Goal: Check status: Check status

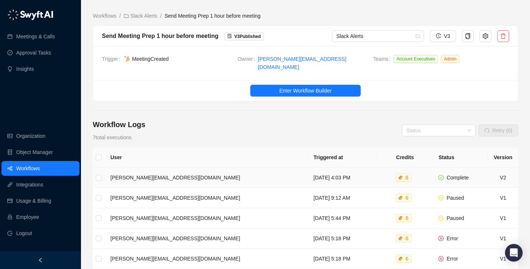
click at [341, 167] on td "[DATE] 4:03 PM" at bounding box center [343, 177] width 70 height 20
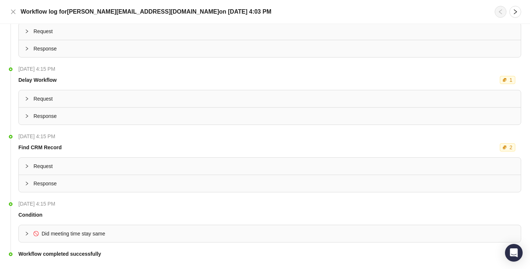
scroll to position [100, 0]
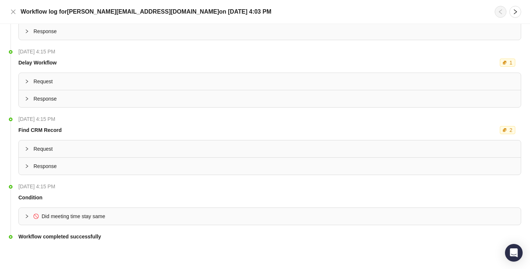
click at [243, 216] on span "Did meeting time stay same" at bounding box center [273, 216] width 481 height 8
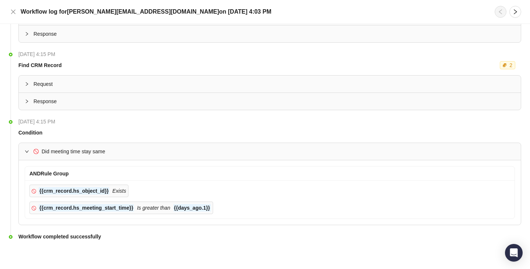
scroll to position [154, 0]
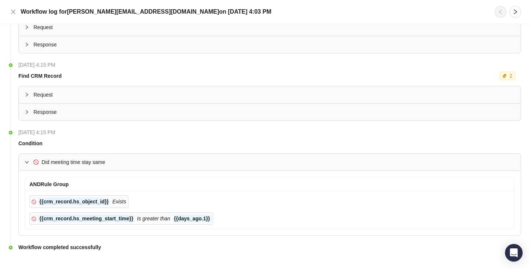
click at [111, 118] on div "Response" at bounding box center [270, 111] width 502 height 17
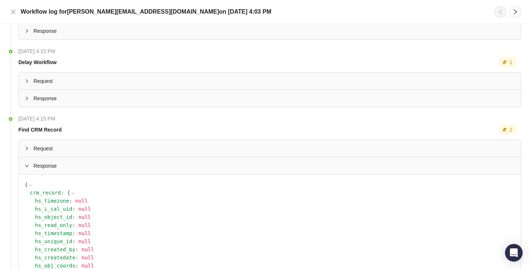
scroll to position [0, 0]
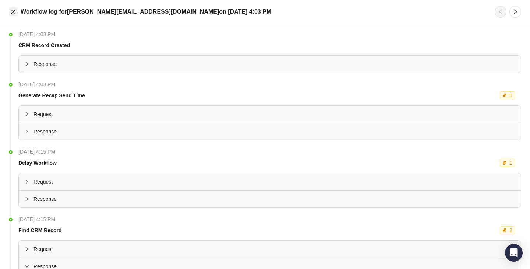
click at [15, 11] on icon "close" at bounding box center [13, 12] width 6 height 6
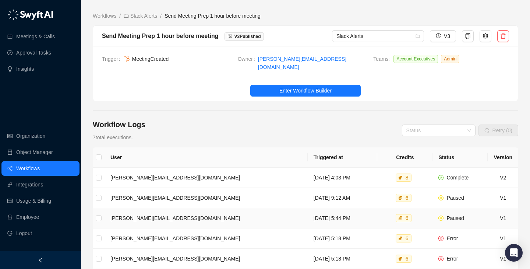
scroll to position [25, 0]
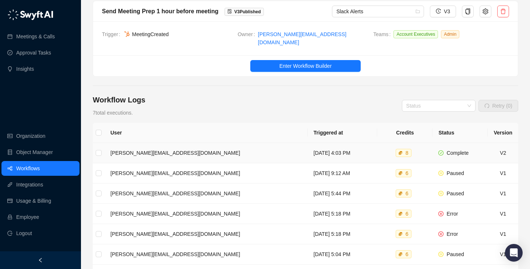
click at [308, 150] on td "[DATE] 4:03 PM" at bounding box center [343, 153] width 70 height 20
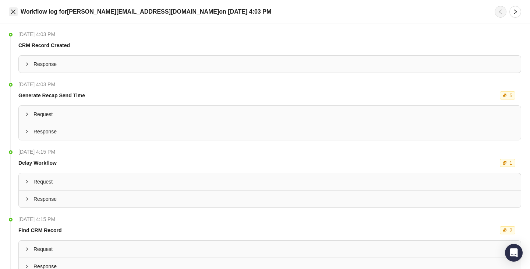
click at [14, 13] on icon "close" at bounding box center [13, 12] width 6 height 6
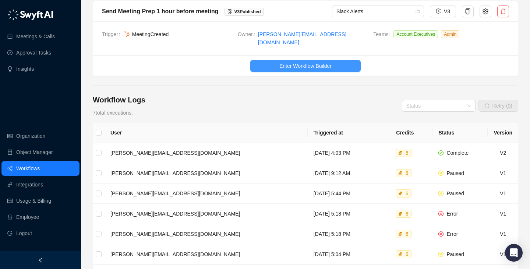
click at [311, 62] on span "Enter Workflow Builder" at bounding box center [305, 66] width 52 height 8
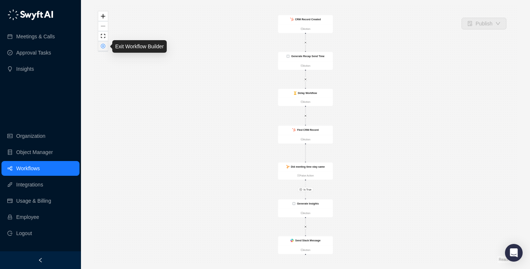
click at [102, 43] on button "button" at bounding box center [103, 46] width 10 height 10
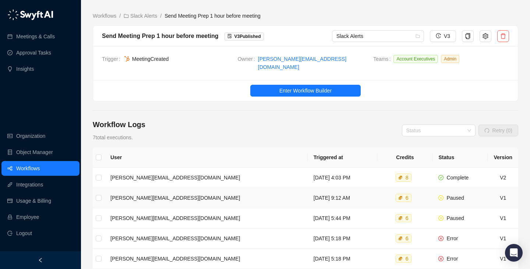
click at [381, 191] on td "6" at bounding box center [404, 198] width 55 height 20
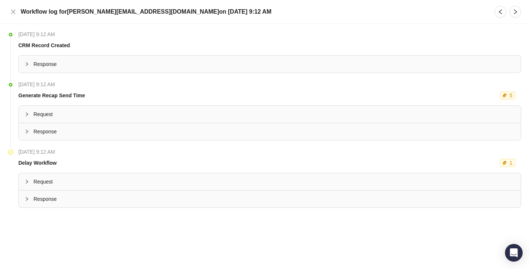
click at [19, 12] on div "Workflow log for [PERSON_NAME][EMAIL_ADDRESS][DOMAIN_NAME] [DATE][DATE] 9:12 AM" at bounding box center [265, 12] width 512 height 12
click at [16, 11] on button "Close" at bounding box center [13, 11] width 9 height 9
